Goal: Find specific page/section: Find specific page/section

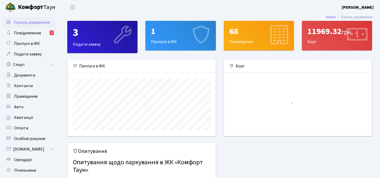
scroll to position [76, 148]
click at [37, 31] on span "Повідомлення" at bounding box center [27, 33] width 27 height 6
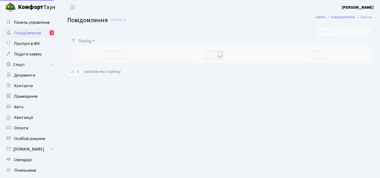
select select "25"
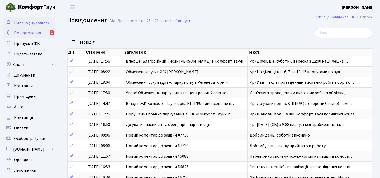
click at [35, 22] on span "Панель управління" at bounding box center [32, 23] width 36 height 6
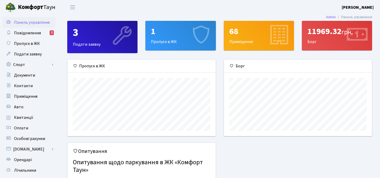
scroll to position [76, 148]
click at [30, 115] on span "Квитанції" at bounding box center [23, 117] width 19 height 6
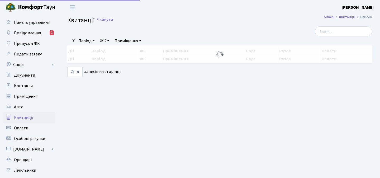
select select "25"
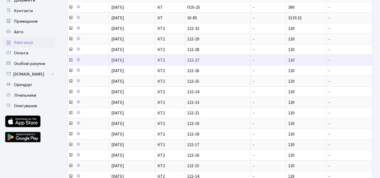
scroll to position [64, 0]
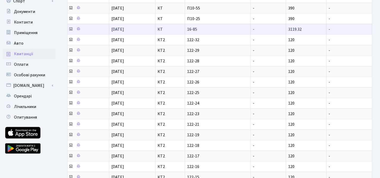
click at [70, 29] on icon at bounding box center [71, 29] width 4 height 4
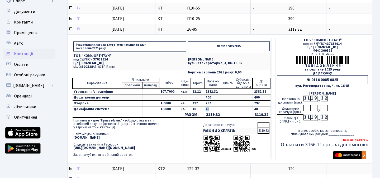
drag, startPoint x: 211, startPoint y: 110, endPoint x: 204, endPoint y: 106, distance: 8.0
click at [204, 106] on td "40" at bounding box center [213, 109] width 18 height 6
drag, startPoint x: 212, startPoint y: 103, endPoint x: 204, endPoint y: 103, distance: 7.9
click at [204, 103] on td "297" at bounding box center [213, 103] width 18 height 6
drag, startPoint x: 210, startPoint y: 99, endPoint x: 203, endPoint y: 98, distance: 7.2
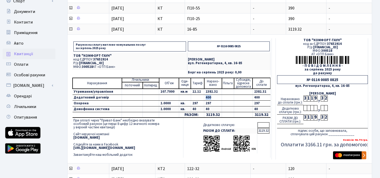
click at [204, 98] on td "400" at bounding box center [213, 97] width 18 height 6
drag, startPoint x: 204, startPoint y: 91, endPoint x: 217, endPoint y: 92, distance: 12.9
click at [217, 92] on td "2382.32" at bounding box center [213, 92] width 18 height 6
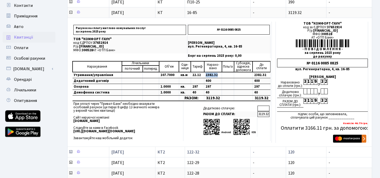
scroll to position [72, 0]
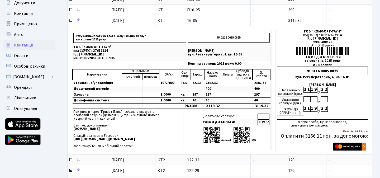
click at [69, 20] on icon at bounding box center [71, 20] width 4 height 4
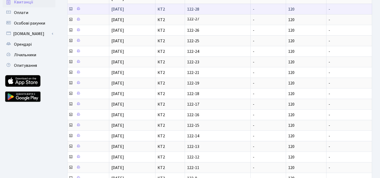
scroll to position [177, 0]
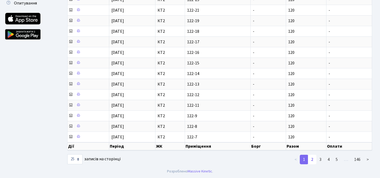
click at [311, 159] on link "2" at bounding box center [312, 159] width 8 height 9
click at [322, 159] on link "3" at bounding box center [320, 159] width 8 height 9
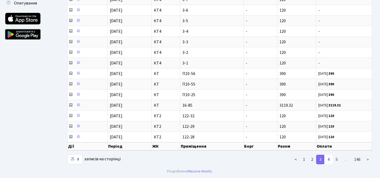
click at [330, 157] on link "4" at bounding box center [328, 159] width 8 height 9
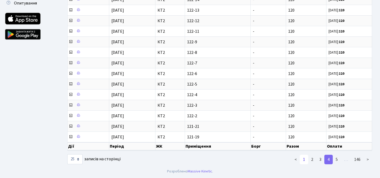
click at [301, 157] on link "1" at bounding box center [304, 159] width 8 height 9
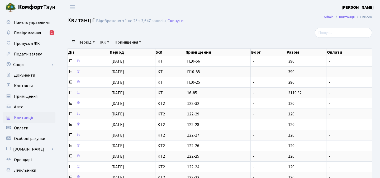
scroll to position [1, 0]
click at [42, 33] on link "Повідомлення 1" at bounding box center [29, 33] width 53 height 11
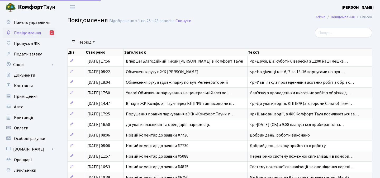
select select "25"
